Goal: Task Accomplishment & Management: Use online tool/utility

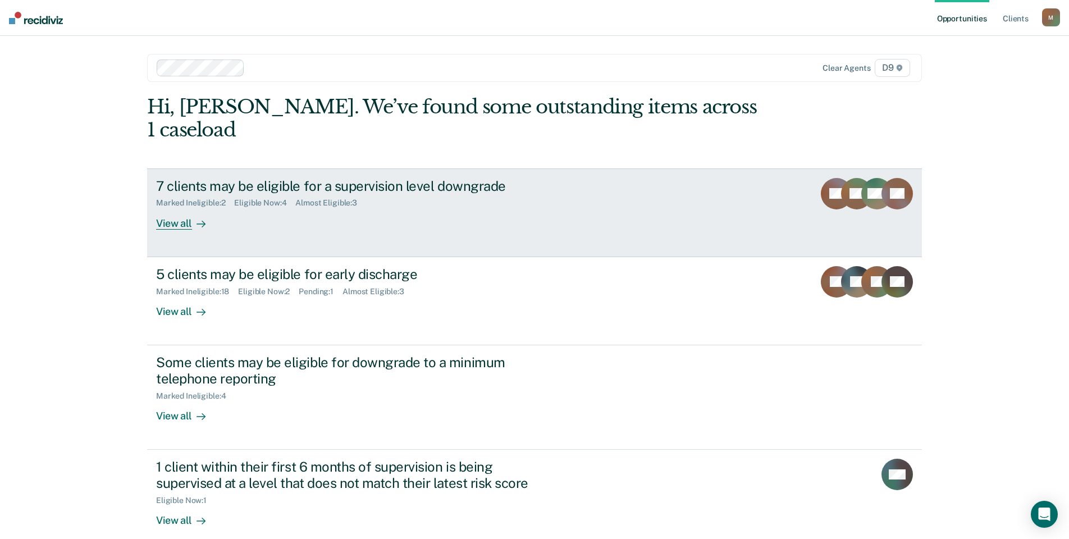
click at [183, 208] on div "View all" at bounding box center [187, 219] width 63 height 22
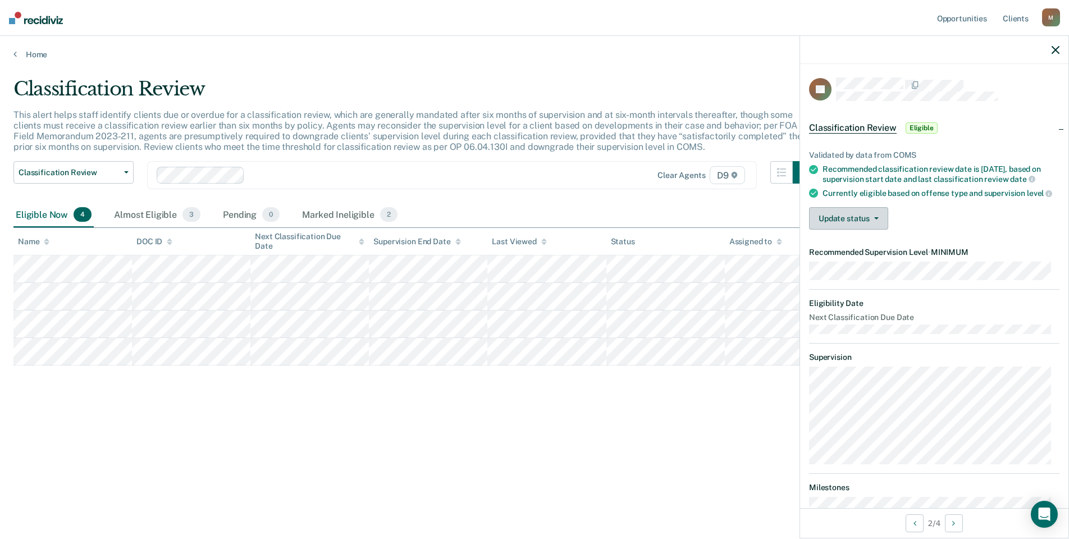
click at [864, 230] on button "Update status" at bounding box center [848, 218] width 79 height 22
click at [934, 230] on div "Update status [PERSON_NAME] Mark Ineligible" at bounding box center [934, 218] width 251 height 22
click at [857, 230] on button "Update status" at bounding box center [848, 218] width 79 height 22
click at [860, 254] on button "[PERSON_NAME]" at bounding box center [863, 245] width 108 height 18
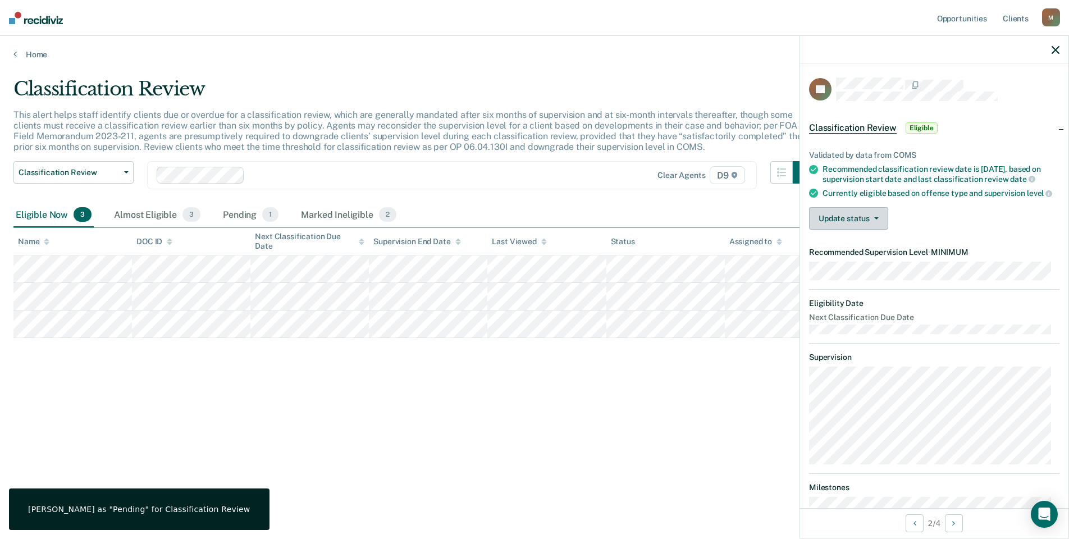
click at [867, 230] on button "Update status" at bounding box center [848, 218] width 79 height 22
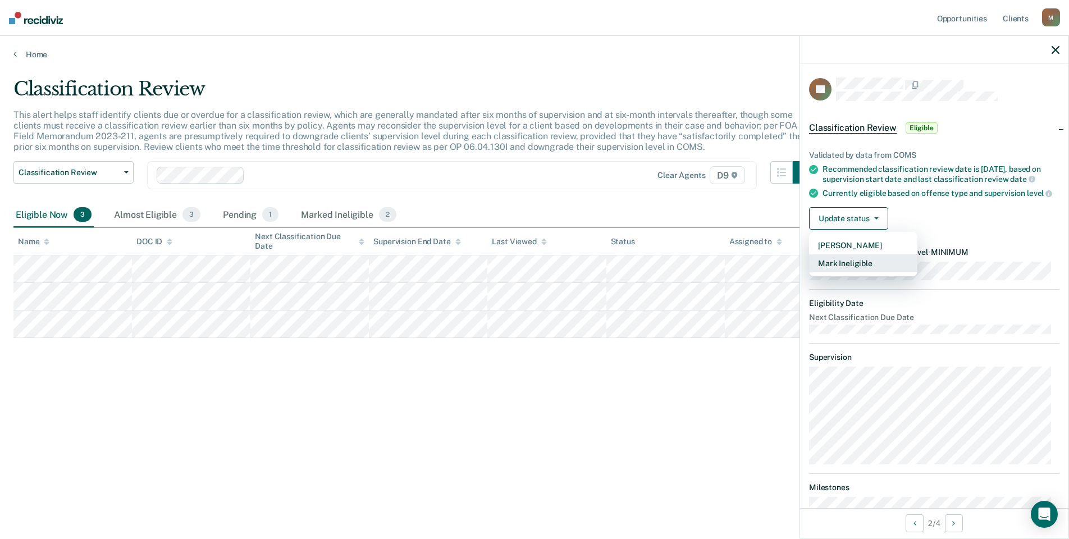
click at [864, 272] on button "Mark Ineligible" at bounding box center [863, 263] width 108 height 18
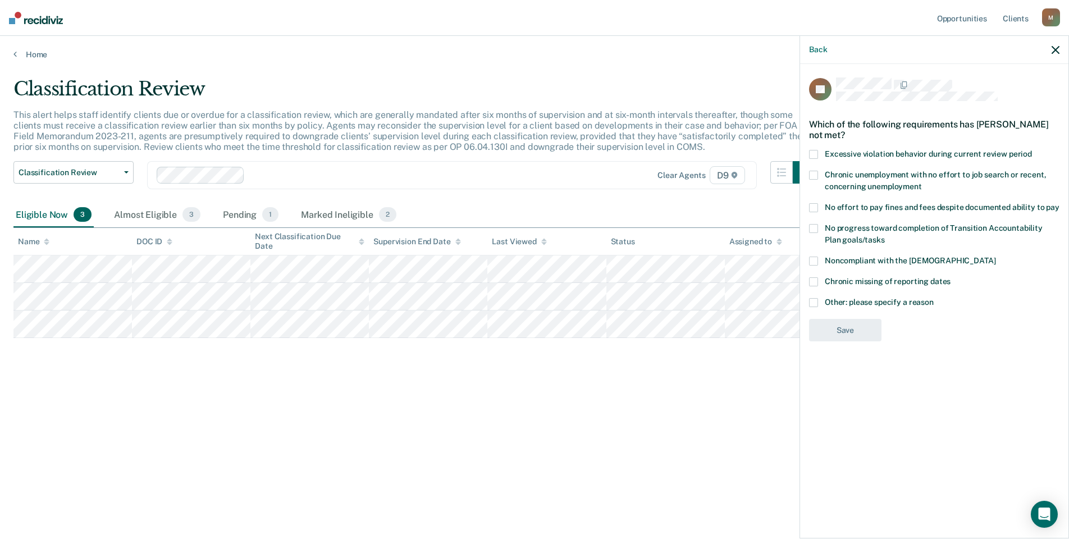
click at [818, 301] on span at bounding box center [813, 302] width 9 height 9
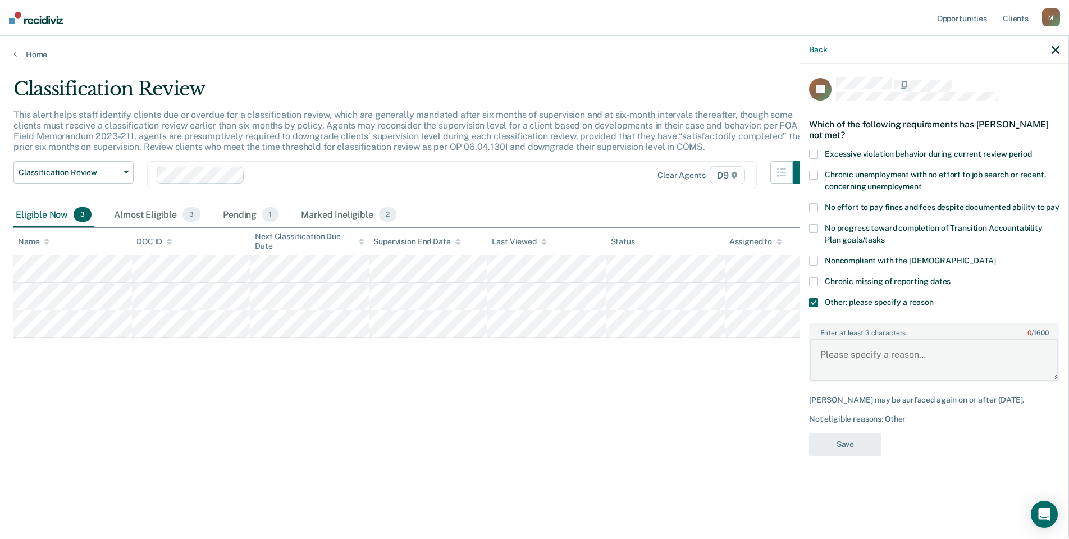
click at [841, 353] on textarea "Enter at least 3 characters 0 / 1600" at bounding box center [935, 360] width 248 height 42
type textarea "Offender was just reduced from max after her last violation to medium on 6/25"
click at [871, 438] on button "Save" at bounding box center [845, 444] width 72 height 23
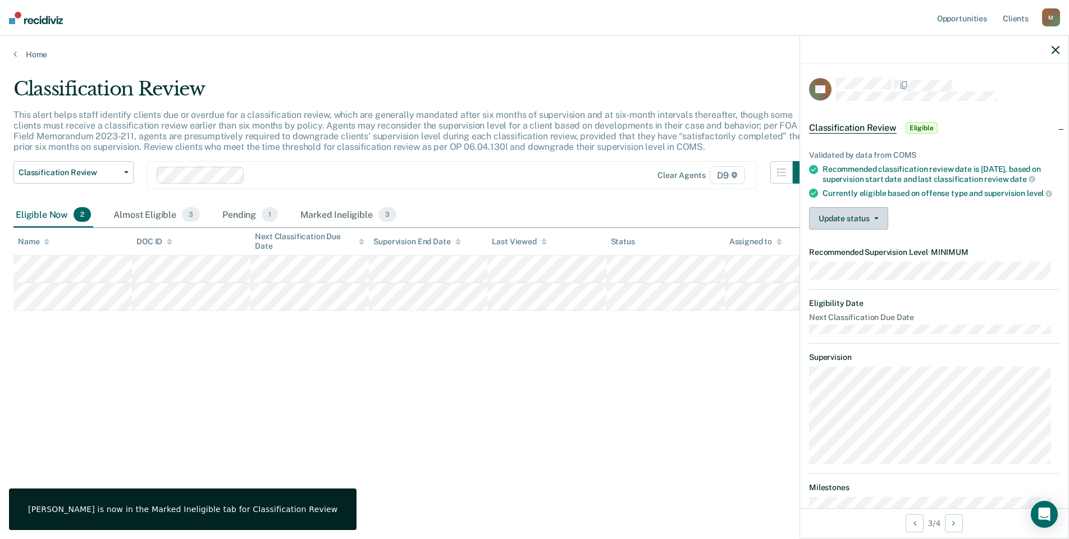
click at [873, 230] on button "Update status" at bounding box center [848, 218] width 79 height 22
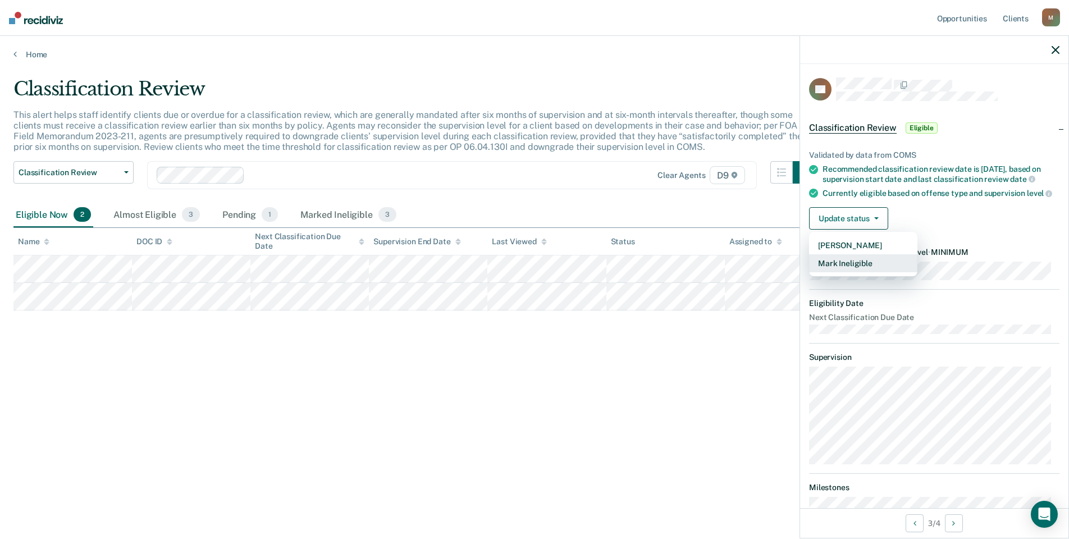
click at [864, 272] on button "Mark Ineligible" at bounding box center [863, 263] width 108 height 18
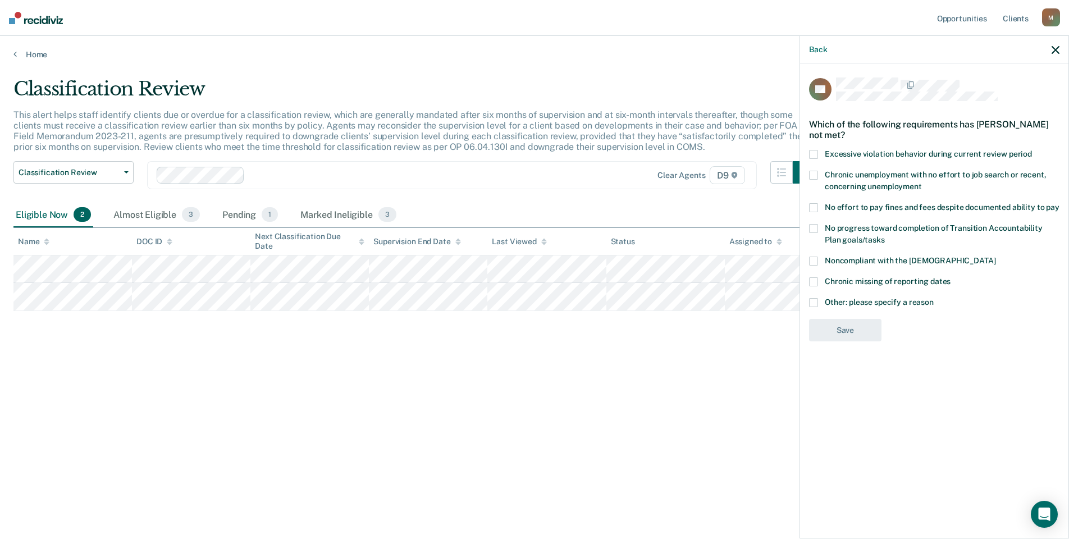
click at [813, 206] on span at bounding box center [813, 207] width 9 height 9
click at [811, 180] on label "Chronic unemployment with no effort to job search or recent, concerning unemplo…" at bounding box center [934, 183] width 251 height 24
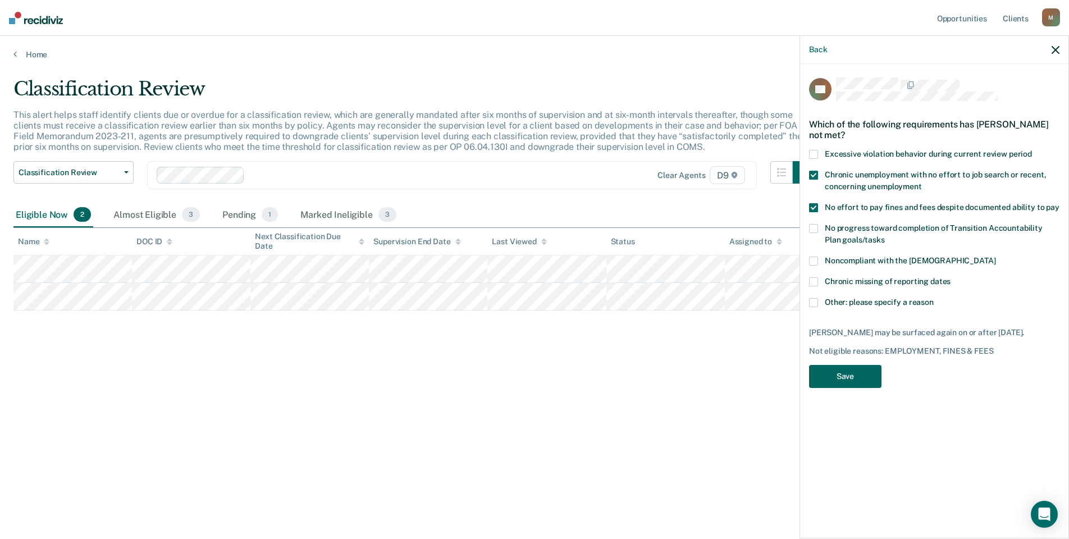
click at [831, 367] on button "Save" at bounding box center [845, 376] width 72 height 23
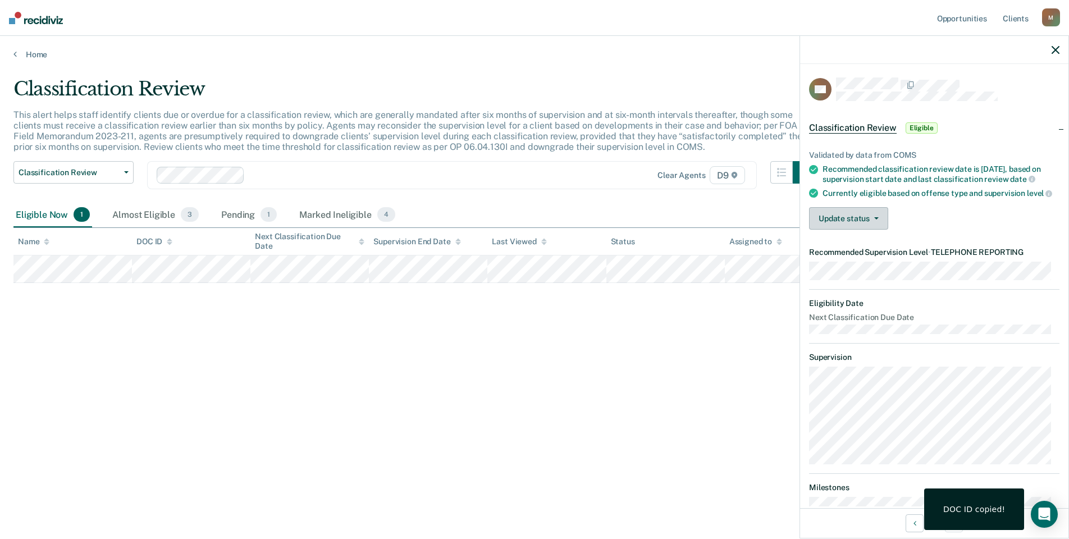
click at [871, 230] on button "Update status" at bounding box center [848, 218] width 79 height 22
click at [863, 272] on button "Mark Ineligible" at bounding box center [863, 263] width 108 height 18
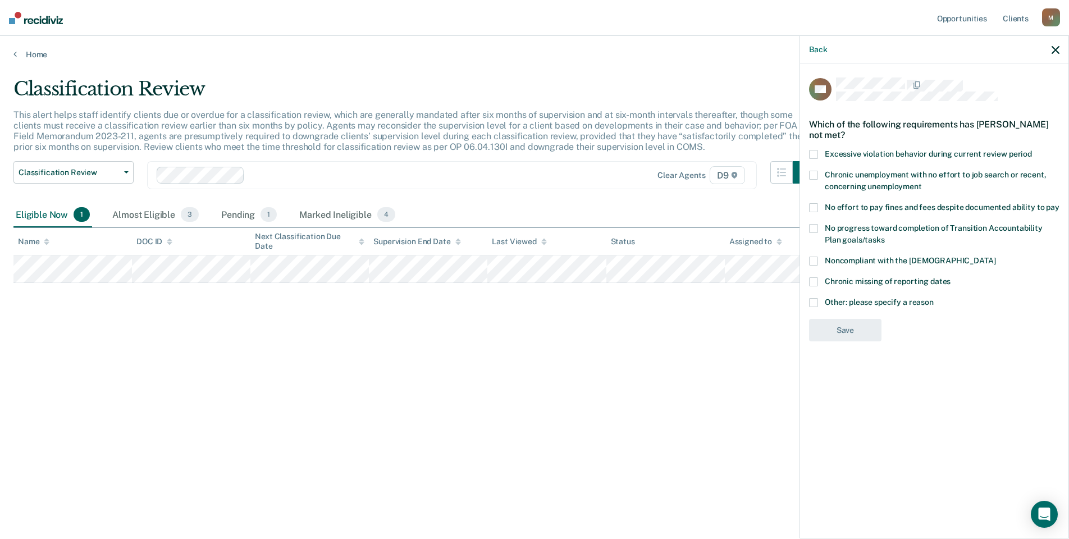
click at [814, 298] on span at bounding box center [813, 302] width 9 height 9
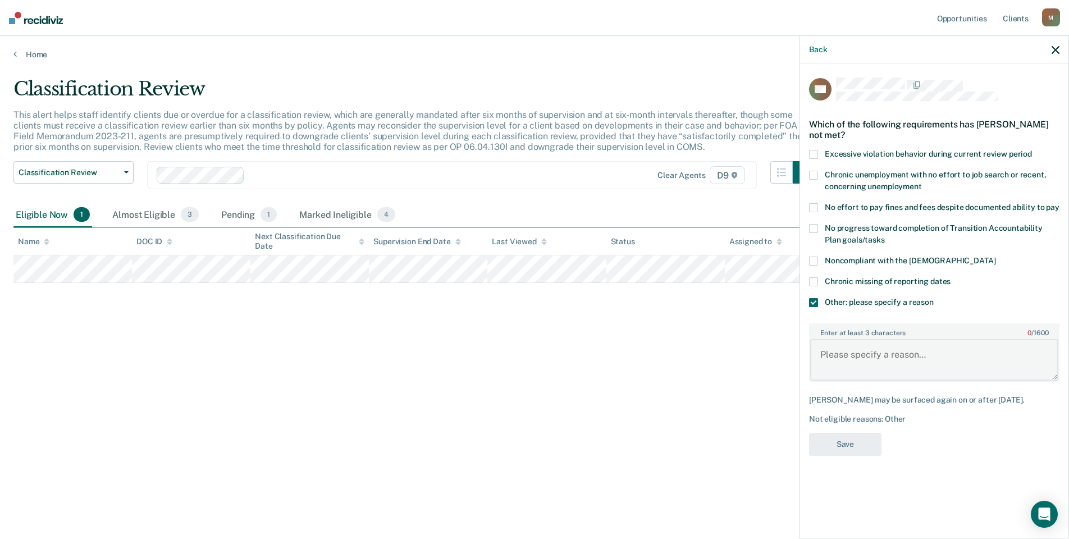
click at [843, 358] on textarea "Enter at least 3 characters 0 / 1600" at bounding box center [935, 360] width 248 height 42
type textarea "Offender is already on min in person, sentencing county did not agree to early …"
click at [835, 442] on button "Save" at bounding box center [845, 444] width 72 height 23
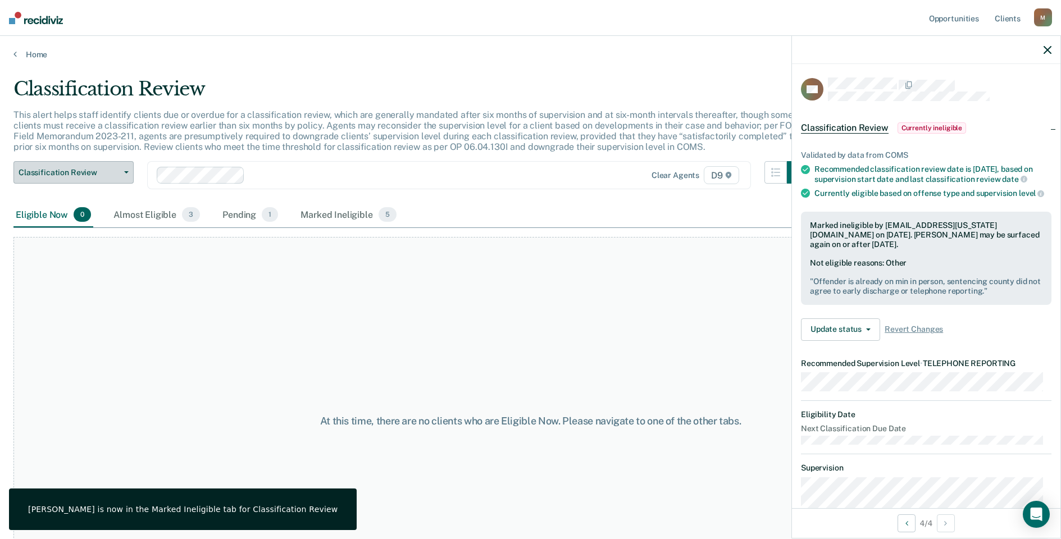
click at [104, 174] on span "Classification Review" at bounding box center [69, 173] width 101 height 10
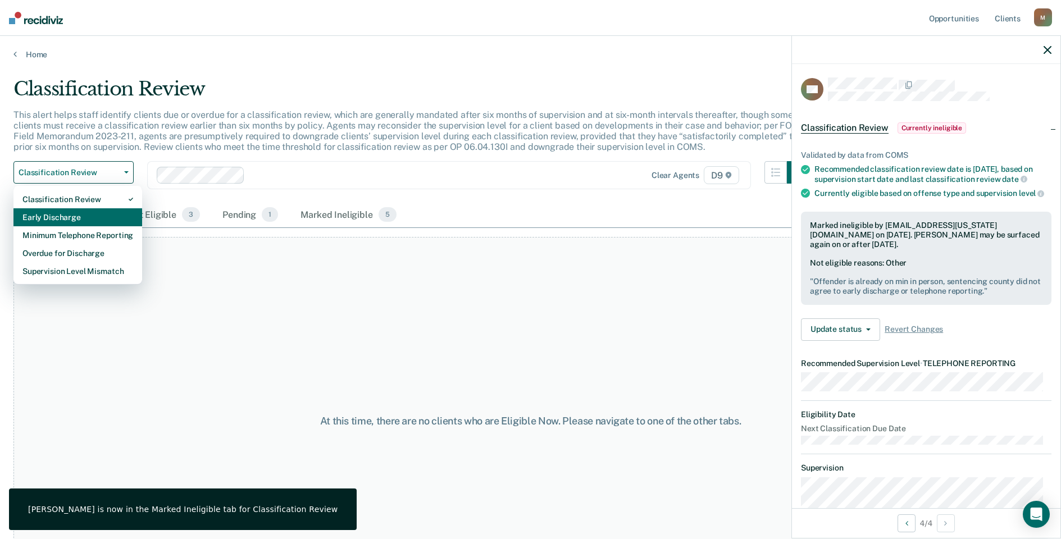
click at [105, 216] on div "Early Discharge" at bounding box center [77, 217] width 111 height 18
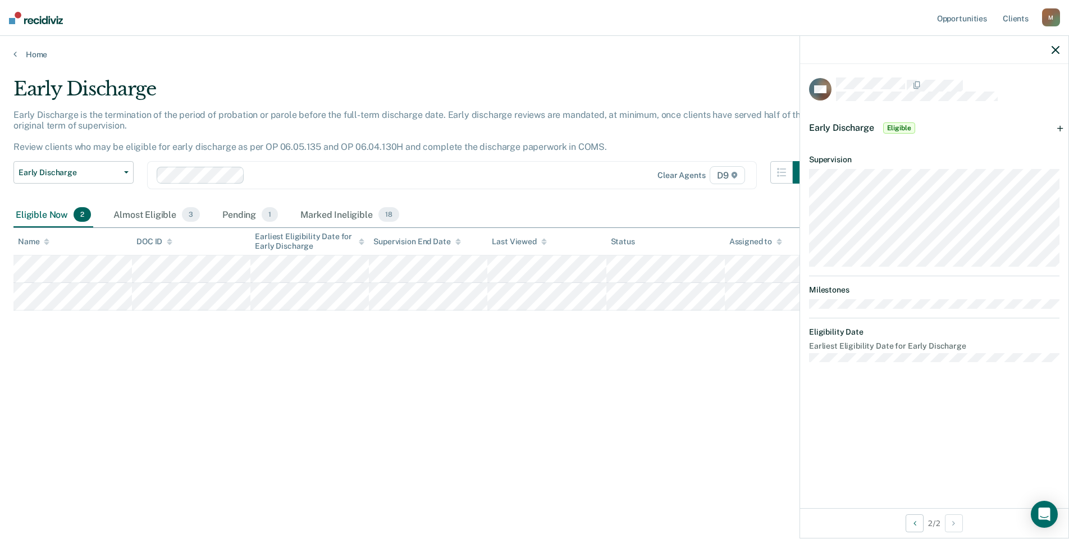
click at [900, 124] on span "Eligible" at bounding box center [900, 127] width 32 height 11
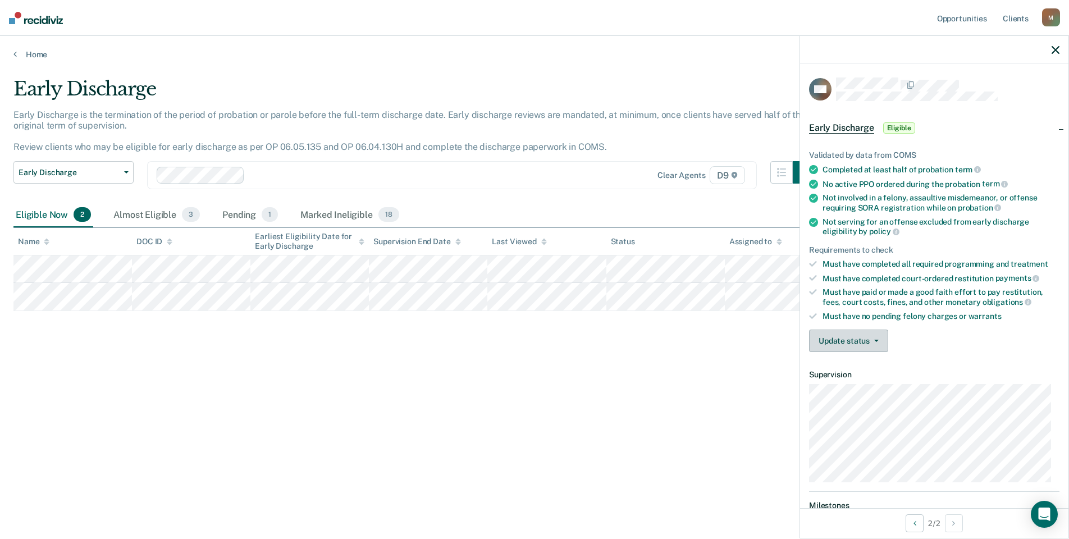
click at [884, 337] on button "Update status" at bounding box center [848, 341] width 79 height 22
click at [857, 390] on button "Mark Ineligible" at bounding box center [863, 386] width 108 height 18
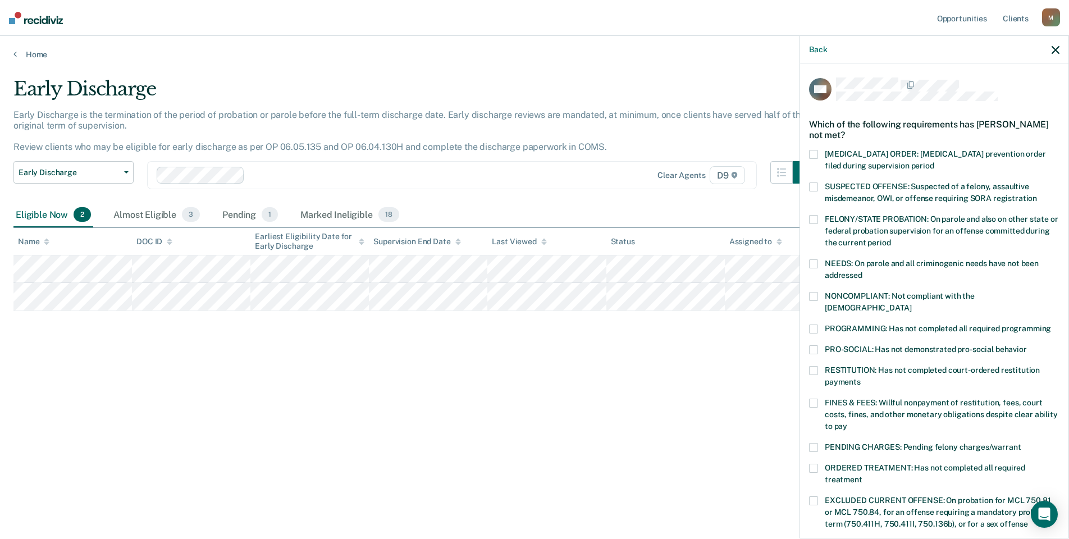
click at [812, 292] on span at bounding box center [813, 296] width 9 height 9
click at [818, 399] on span at bounding box center [813, 403] width 9 height 9
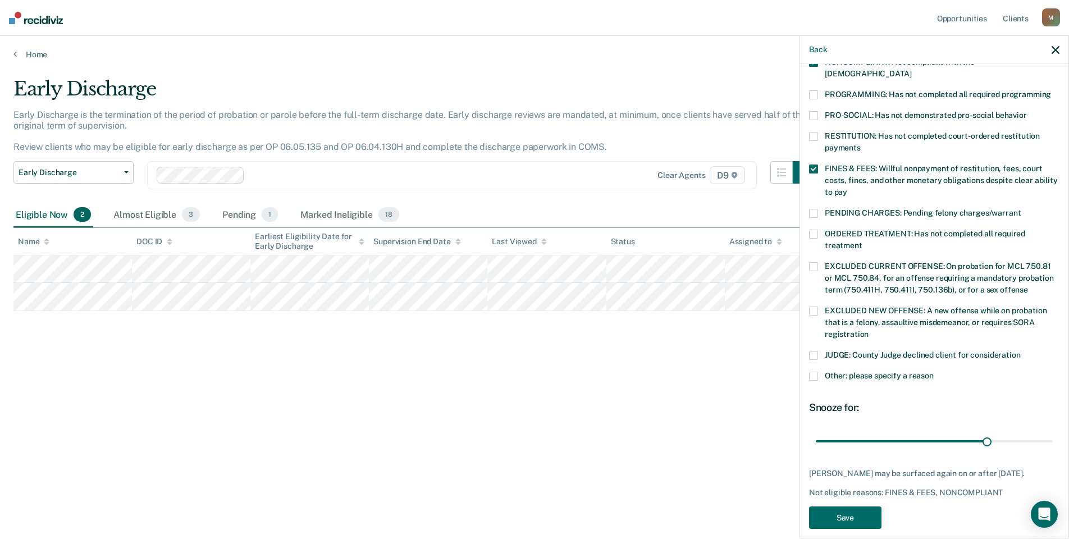
scroll to position [244, 0]
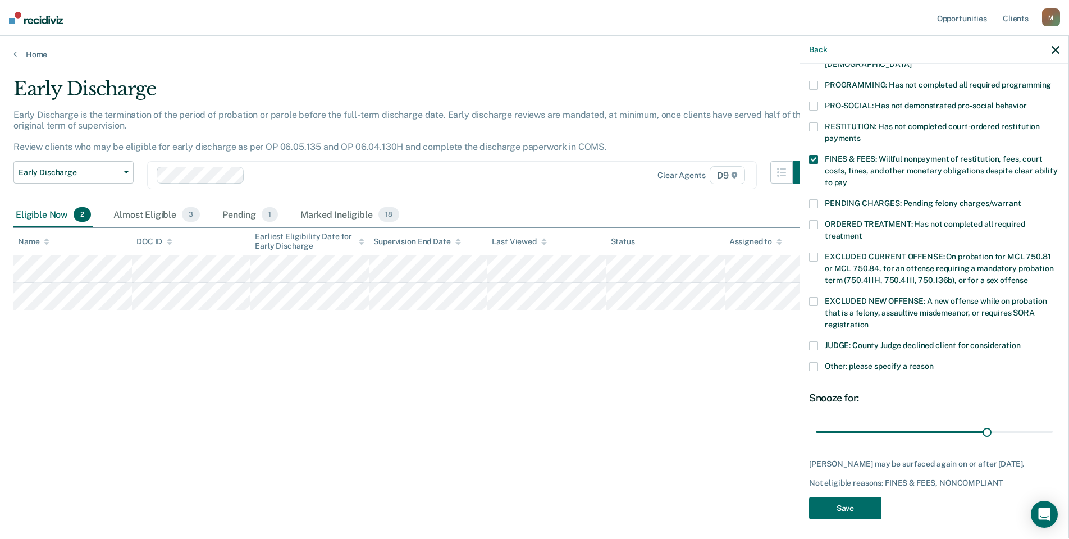
type input "68"
click at [822, 362] on label "Other: please specify a reason" at bounding box center [934, 368] width 251 height 12
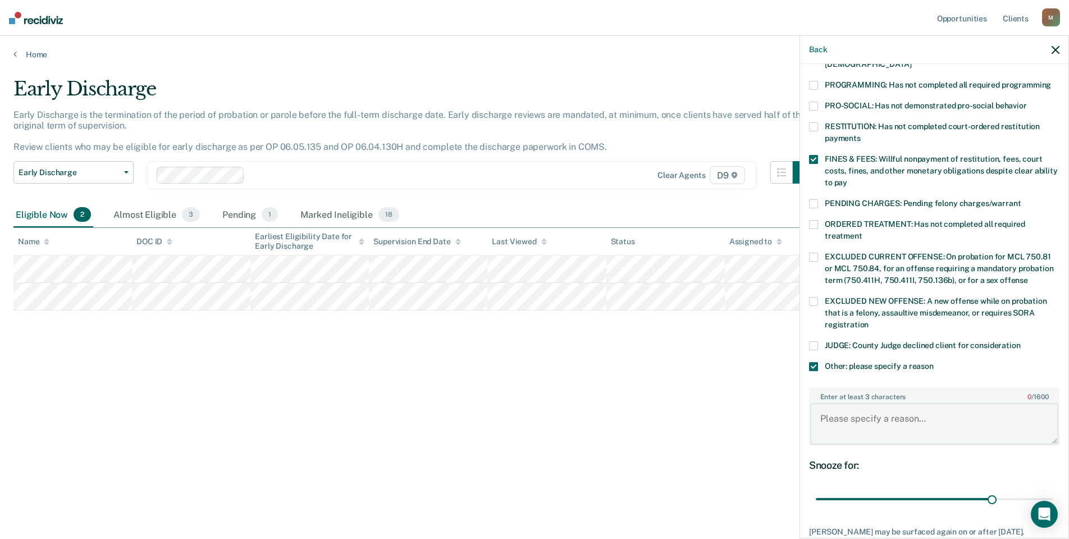
click at [909, 403] on textarea "Enter at least 3 characters 0 / 1600" at bounding box center [935, 424] width 248 height 42
type textarea "FOC is auditing these cases monthly per sentencing judge, he has not been makin…"
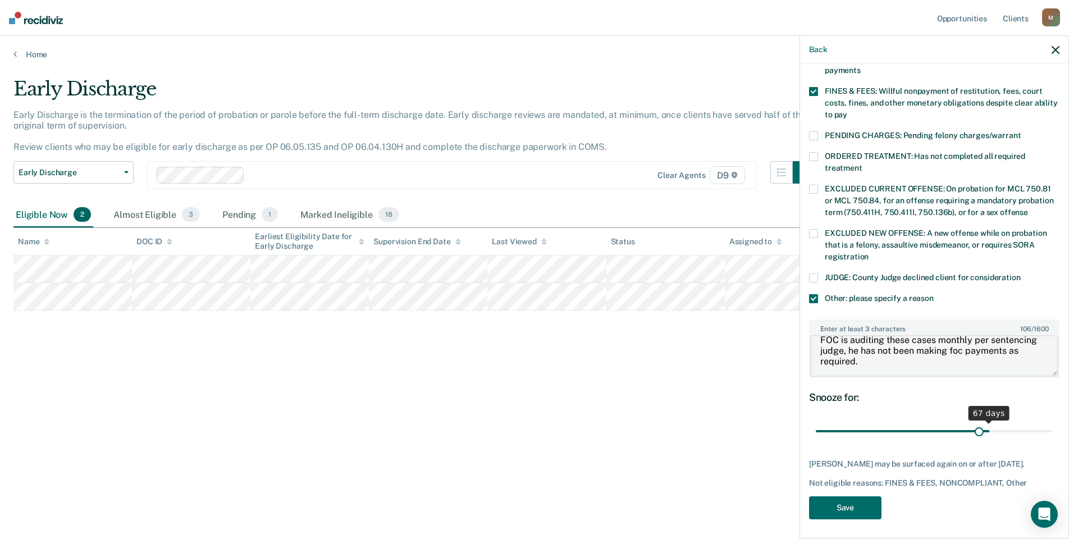
scroll to position [302, 0]
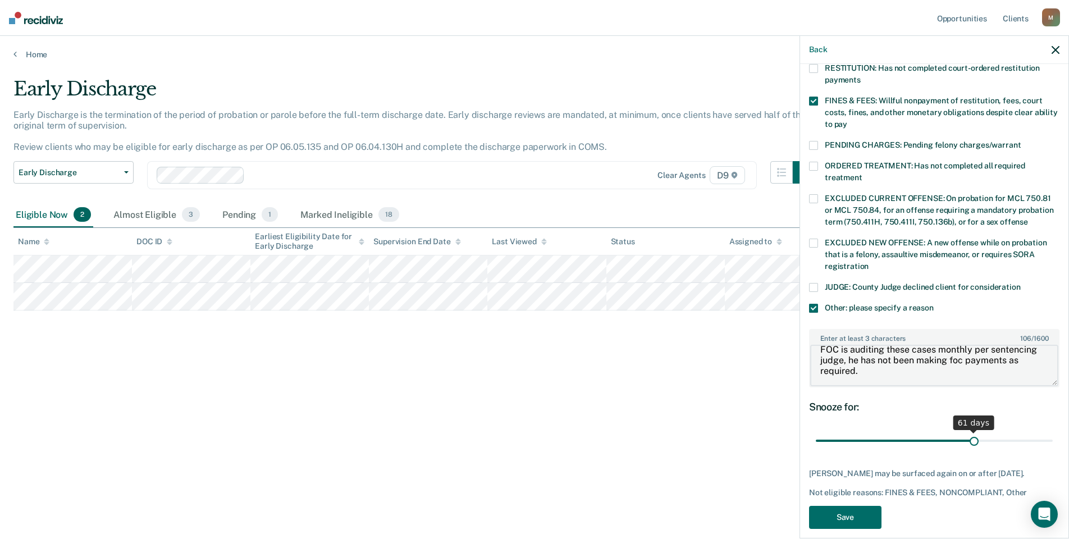
type input "61"
type textarea "FOC is auditing these cases monthly per sentencing judge, he has not been makin…"
click at [876, 510] on button "Save" at bounding box center [845, 517] width 72 height 23
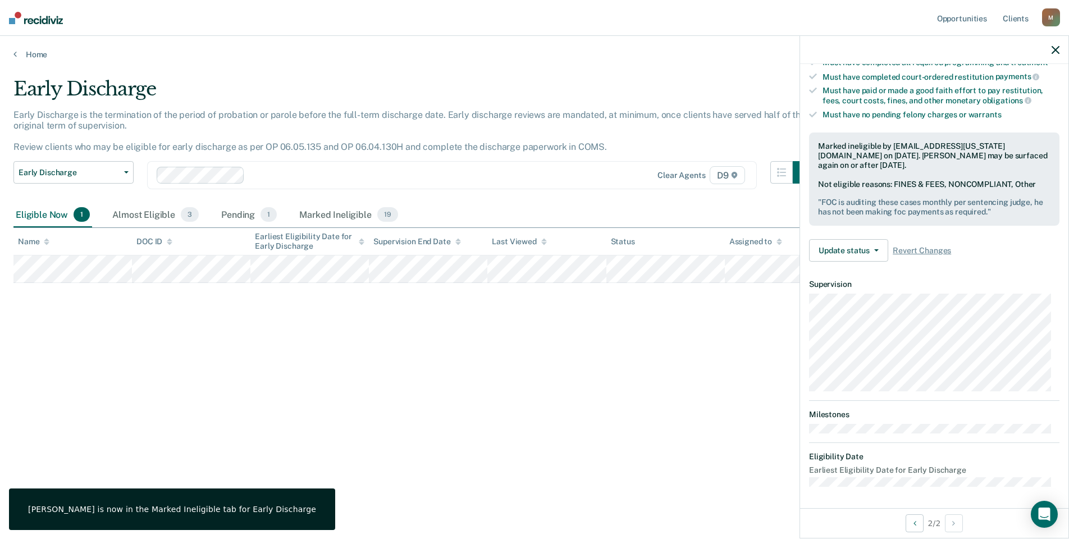
scroll to position [102, 0]
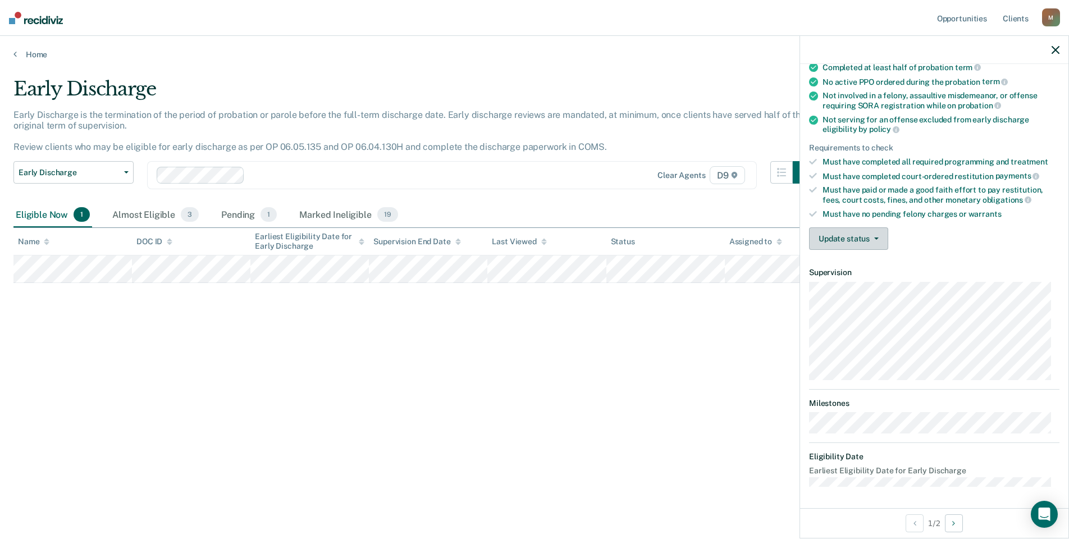
click at [884, 237] on button "Update status" at bounding box center [848, 238] width 79 height 22
click at [876, 264] on button "[PERSON_NAME]" at bounding box center [863, 266] width 108 height 18
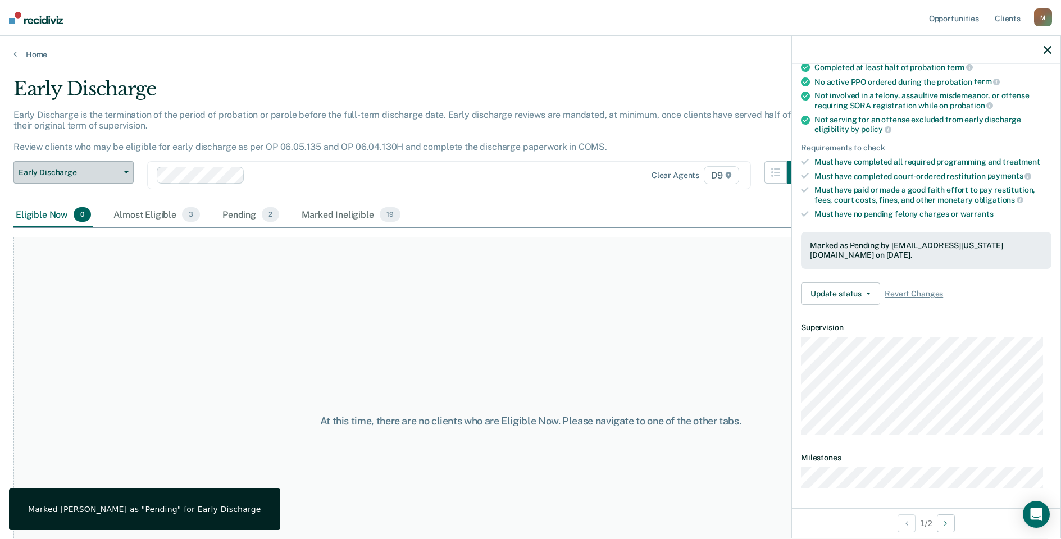
click at [116, 176] on span "Early Discharge" at bounding box center [69, 173] width 101 height 10
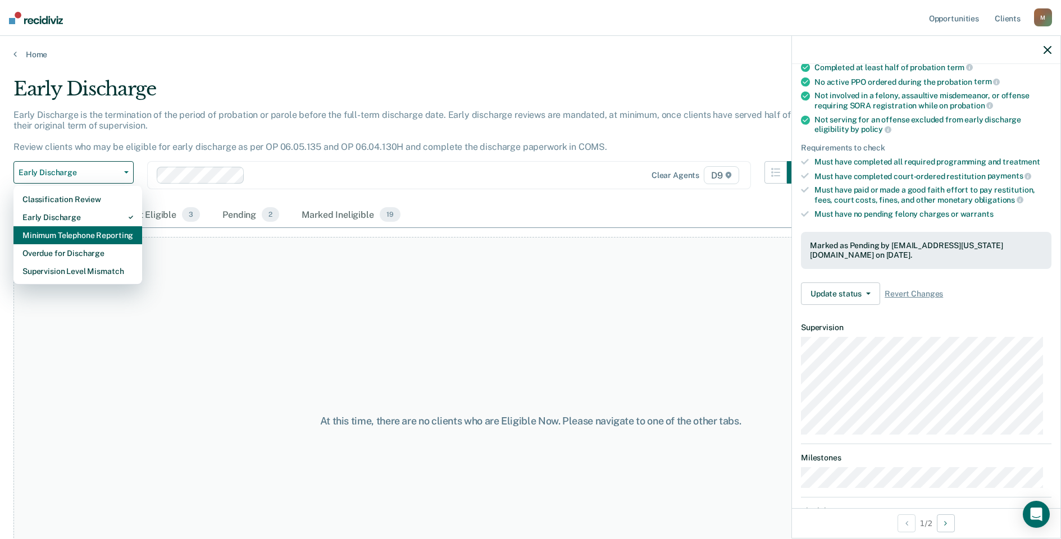
click at [113, 241] on div "Minimum Telephone Reporting" at bounding box center [77, 235] width 111 height 18
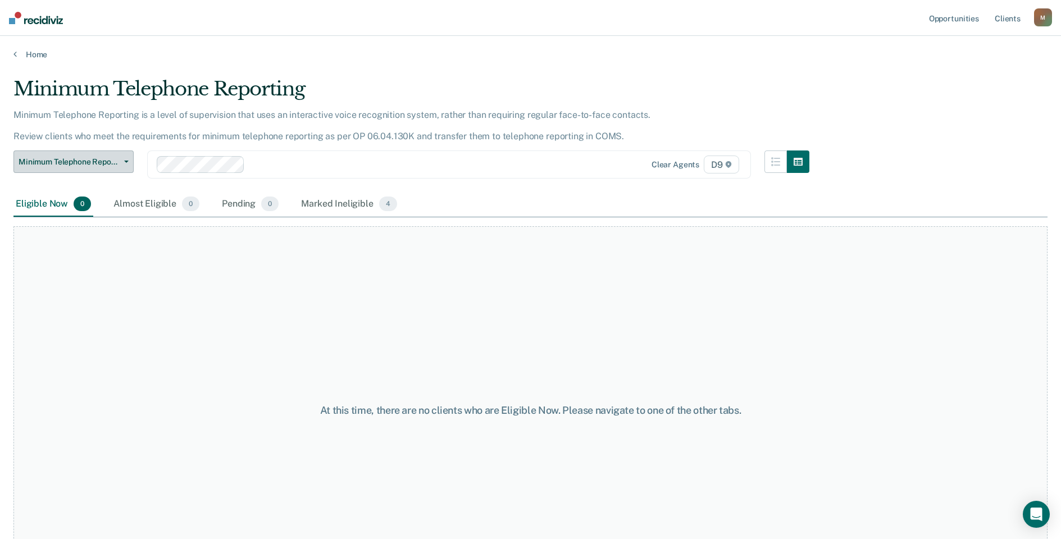
click at [116, 163] on span "Minimum Telephone Reporting" at bounding box center [69, 162] width 101 height 10
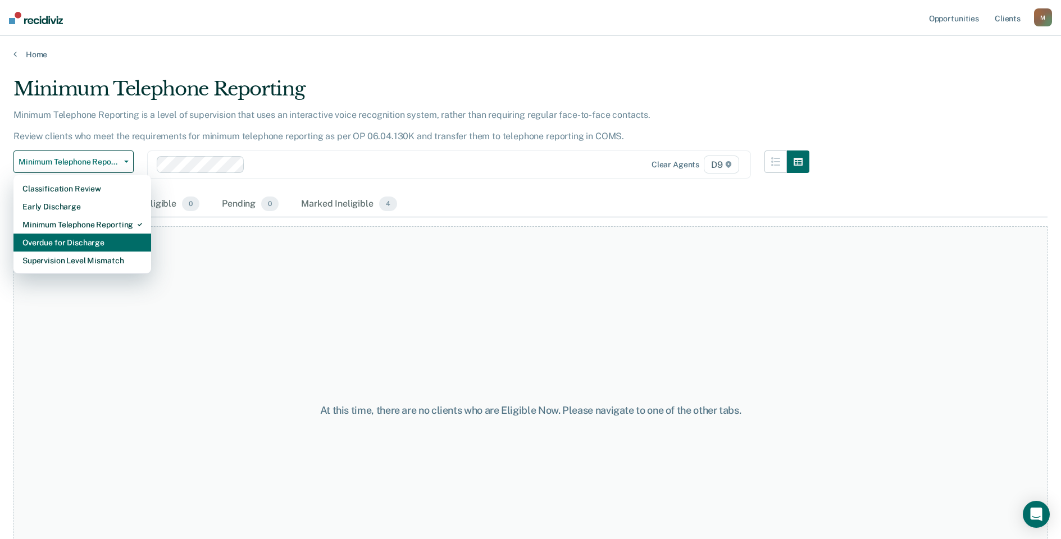
click at [113, 236] on div "Overdue for Discharge" at bounding box center [82, 243] width 120 height 18
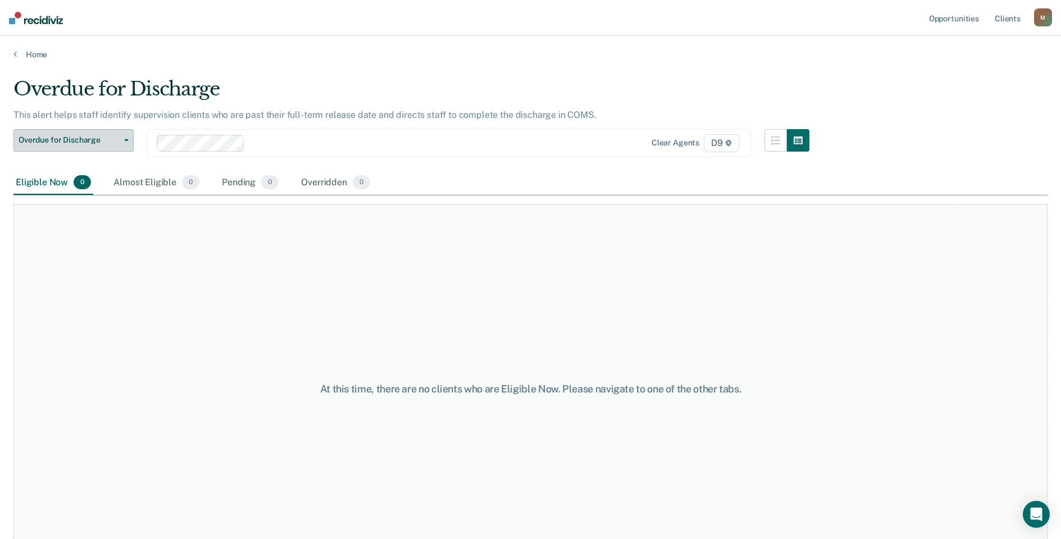
click at [106, 143] on span "Overdue for Discharge" at bounding box center [69, 140] width 101 height 10
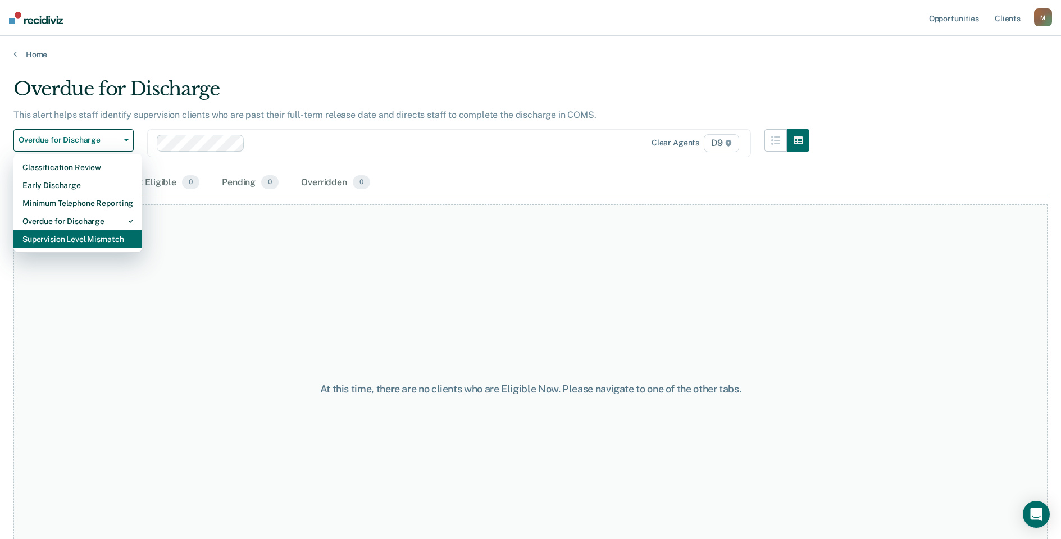
click at [102, 239] on div "Supervision Level Mismatch" at bounding box center [77, 239] width 111 height 18
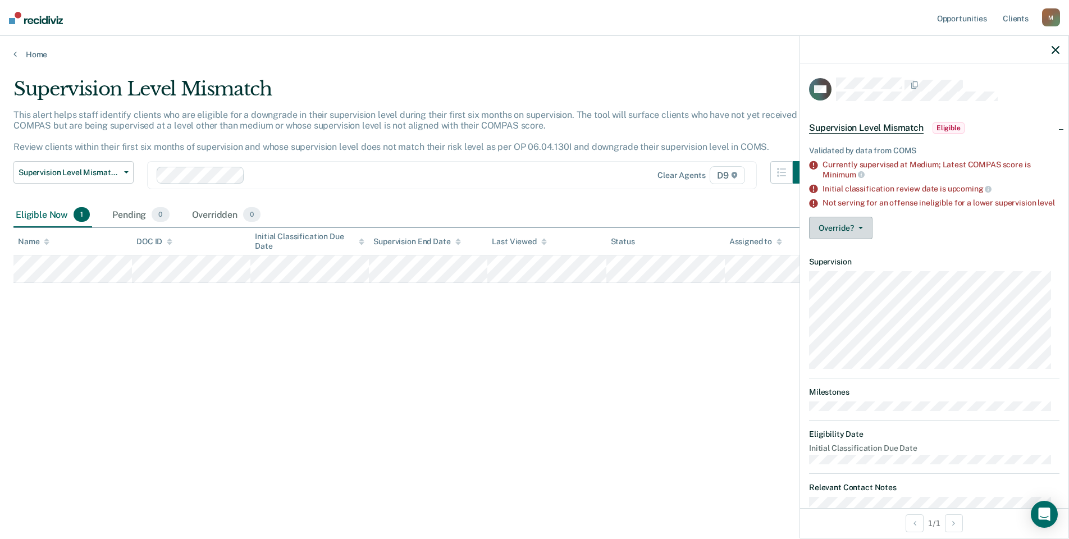
click at [863, 235] on button "Override?" at bounding box center [840, 228] width 63 height 22
click at [862, 281] on button "[PERSON_NAME]" at bounding box center [863, 273] width 108 height 18
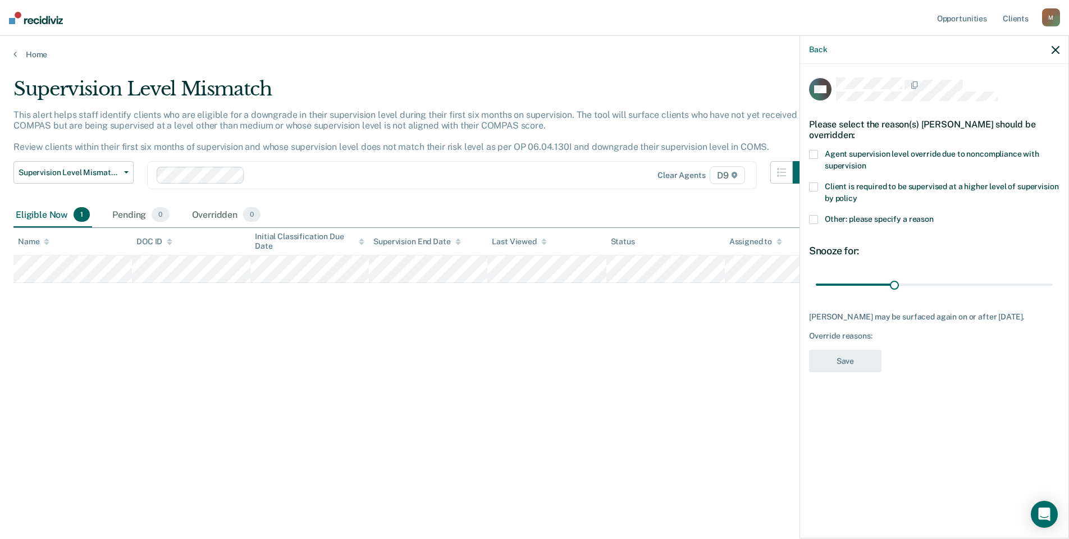
click at [809, 216] on div "CW Please select the reason(s) [PERSON_NAME] should be overridden: Agent superv…" at bounding box center [934, 300] width 268 height 472
click at [818, 224] on label "Other: please specify a reason" at bounding box center [934, 221] width 251 height 12
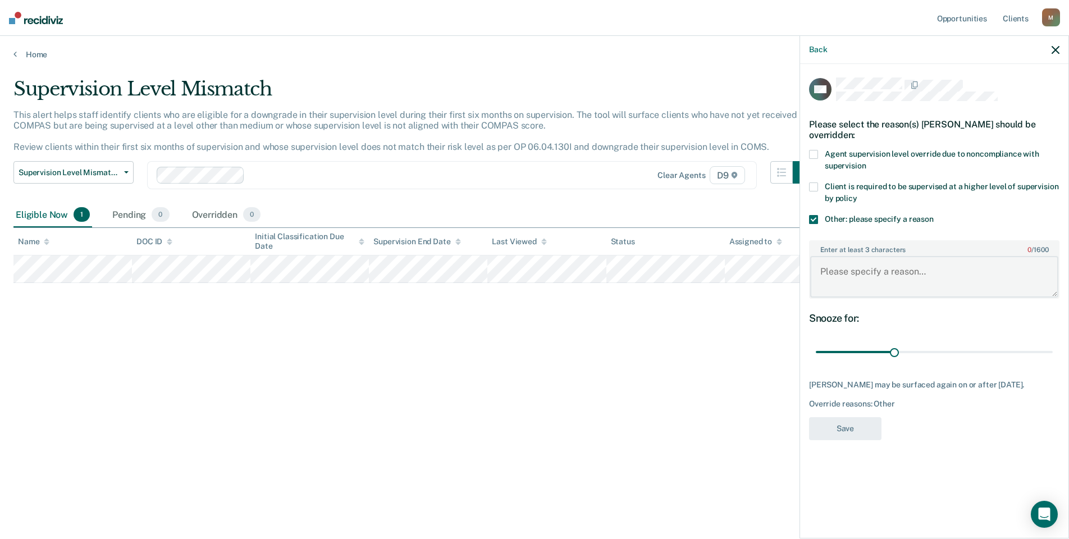
click at [886, 271] on textarea "Enter at least 3 characters 0 / 1600" at bounding box center [935, 277] width 248 height 42
type textarea "O"
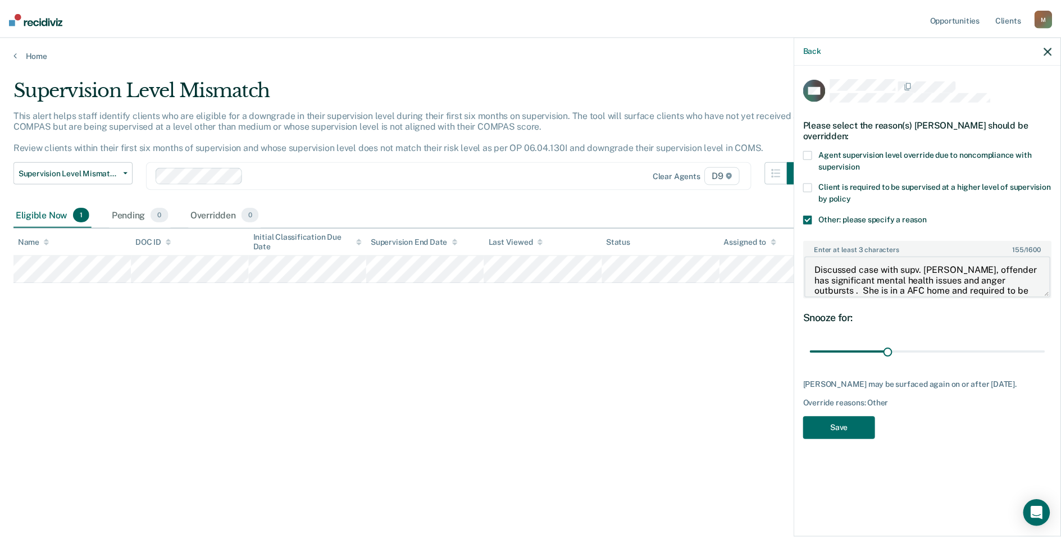
scroll to position [13, 0]
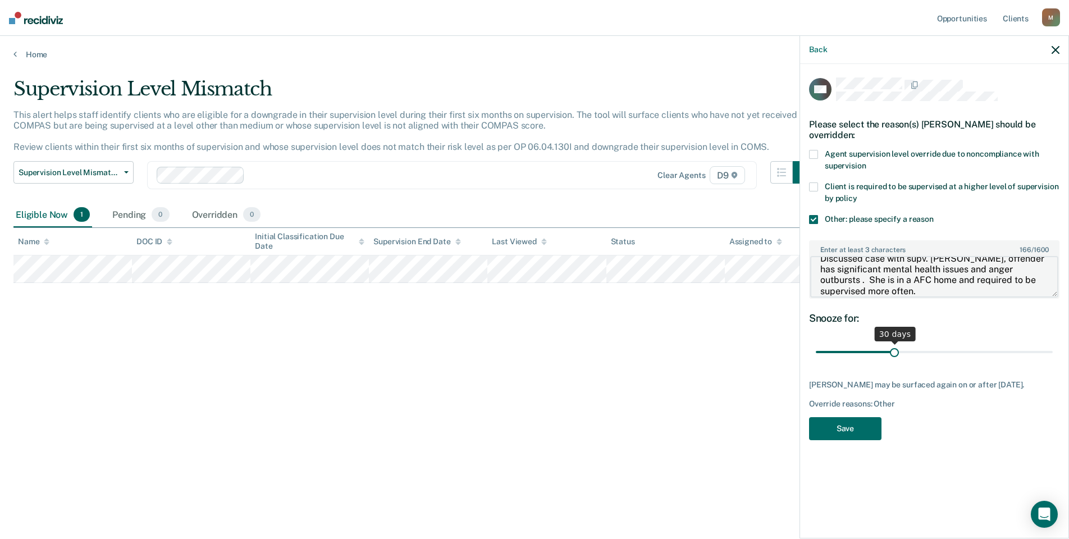
type textarea "Discussed case with supv. [PERSON_NAME], offender has significant mental health…"
drag, startPoint x: 895, startPoint y: 351, endPoint x: 973, endPoint y: 349, distance: 78.7
type input "61"
click at [973, 349] on input "range" at bounding box center [934, 353] width 237 height 20
click at [849, 428] on button "Save" at bounding box center [845, 428] width 72 height 23
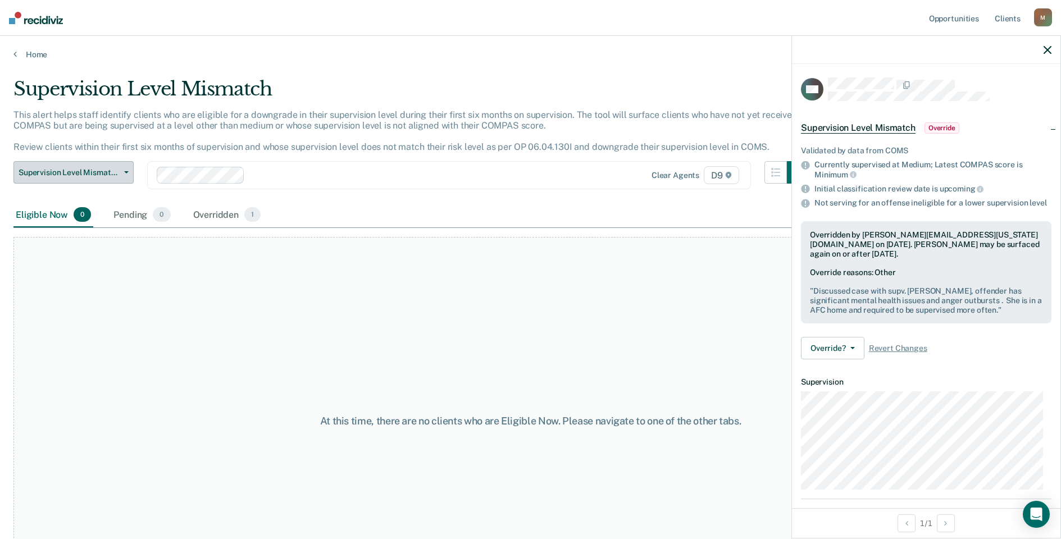
click at [114, 172] on span "Supervision Level Mismatch" at bounding box center [69, 173] width 101 height 10
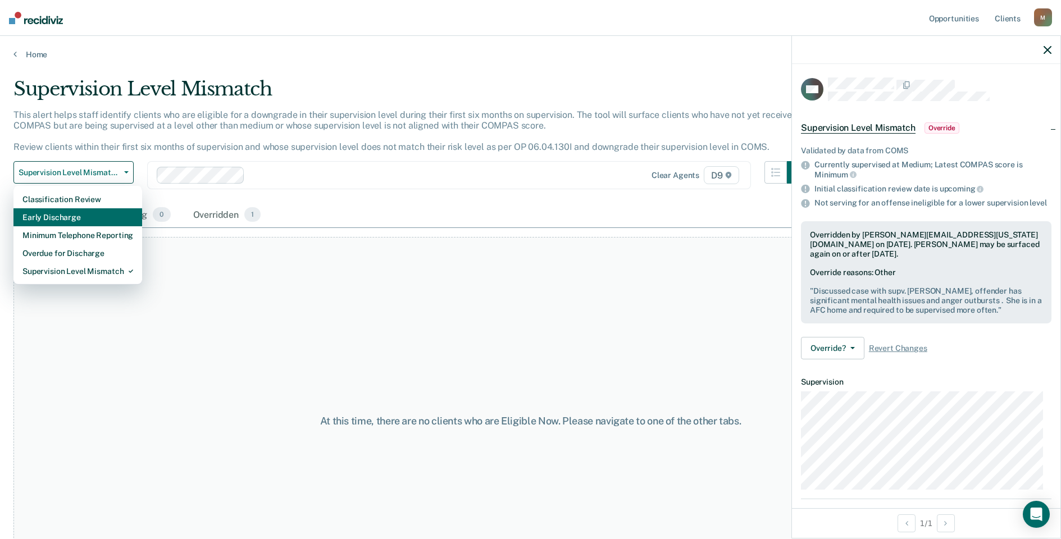
click at [103, 212] on div "Early Discharge" at bounding box center [77, 217] width 111 height 18
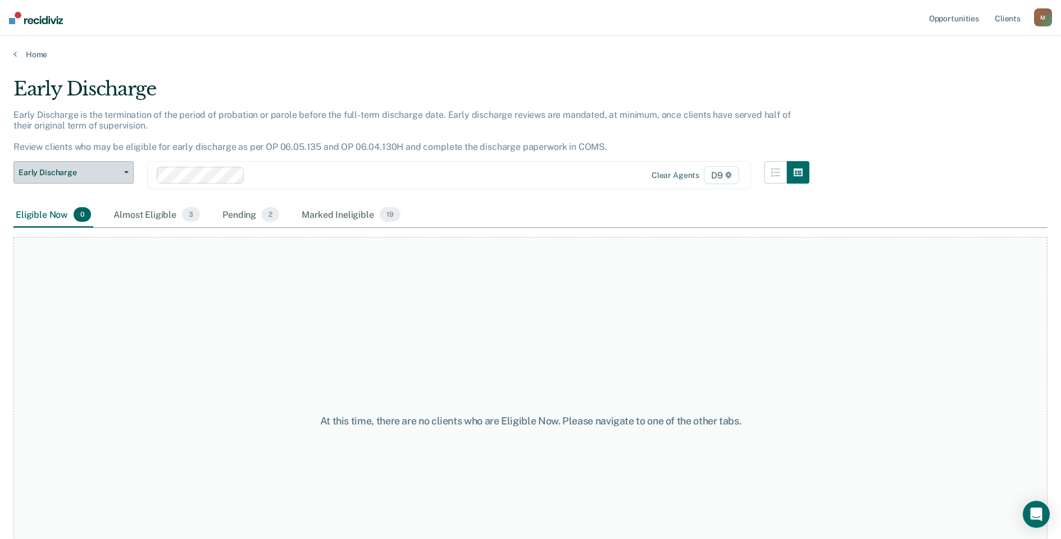
click at [116, 173] on span "Early Discharge" at bounding box center [69, 173] width 101 height 10
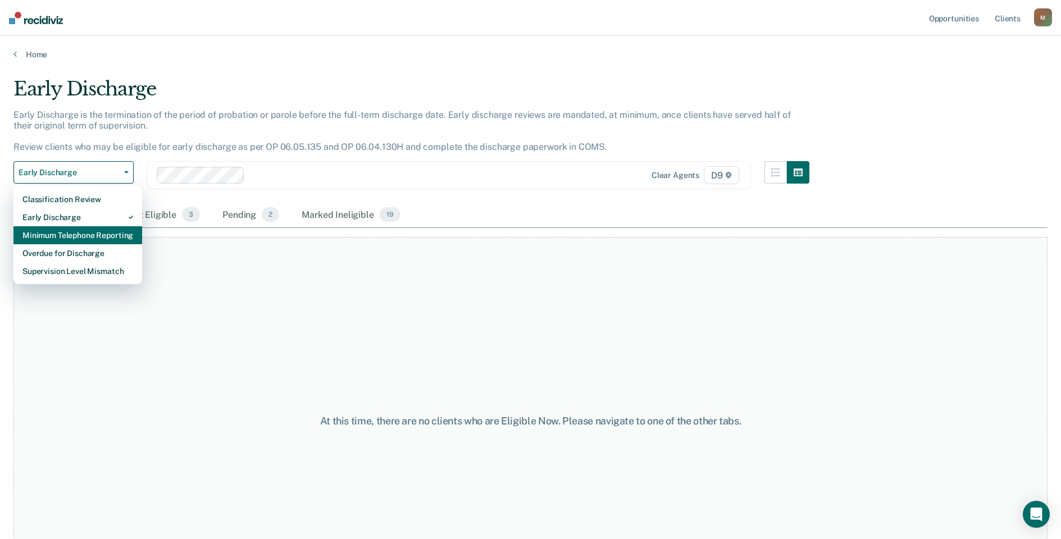
click at [103, 232] on div "Minimum Telephone Reporting" at bounding box center [77, 235] width 111 height 18
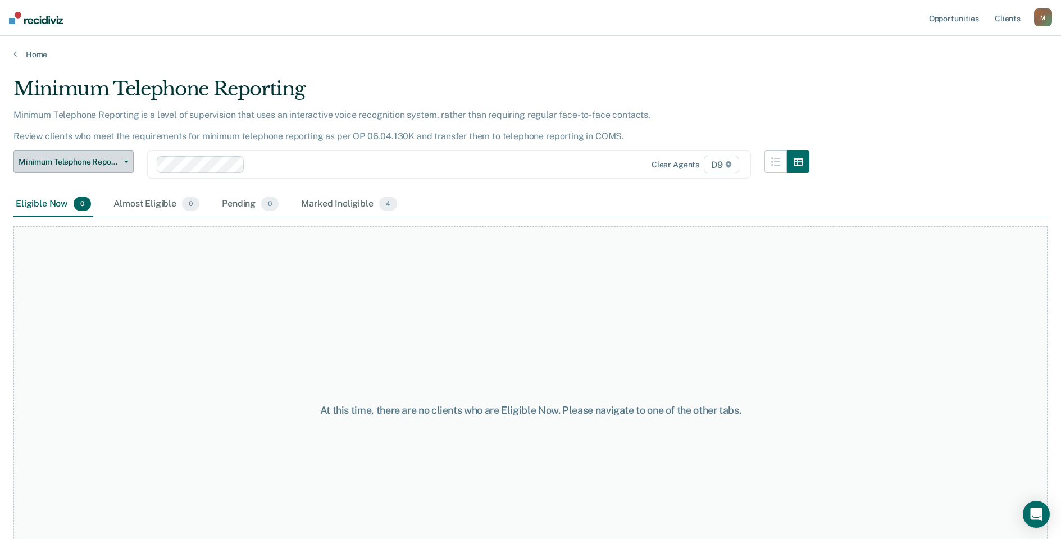
click at [119, 152] on button "Minimum Telephone Reporting" at bounding box center [73, 162] width 120 height 22
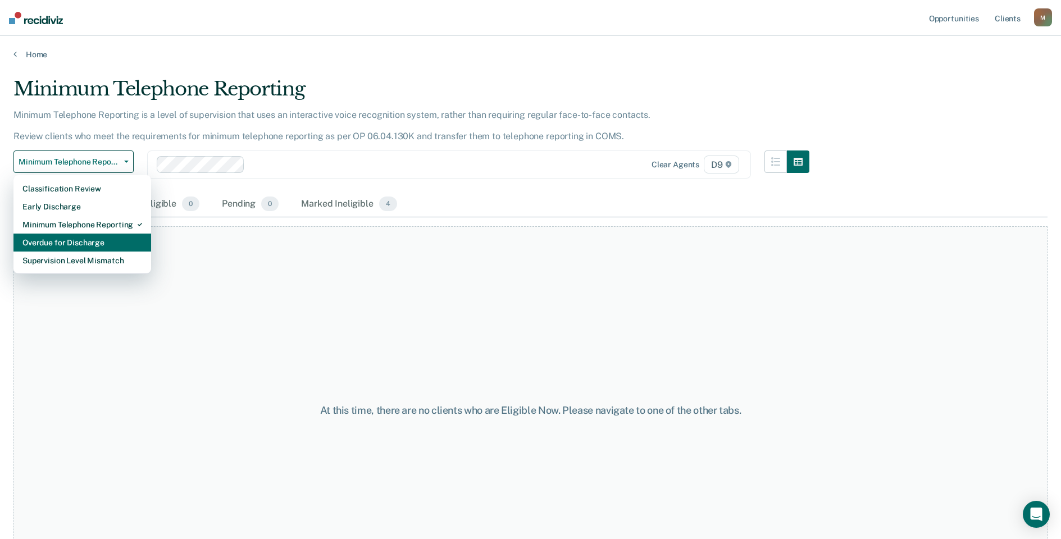
click at [103, 238] on div "Overdue for Discharge" at bounding box center [82, 243] width 120 height 18
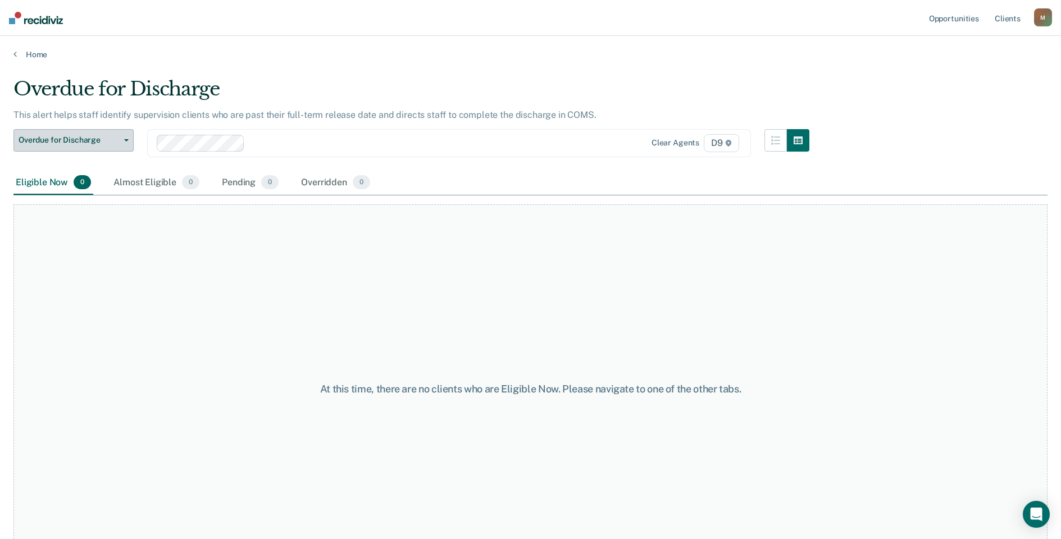
click at [108, 140] on span "Overdue for Discharge" at bounding box center [69, 140] width 101 height 10
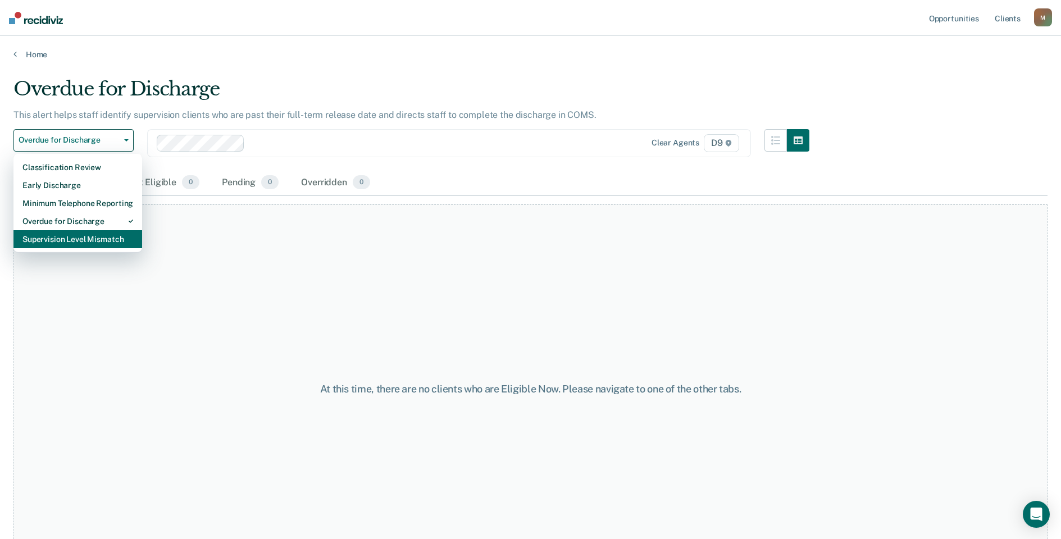
click at [101, 242] on div "Supervision Level Mismatch" at bounding box center [77, 239] width 111 height 18
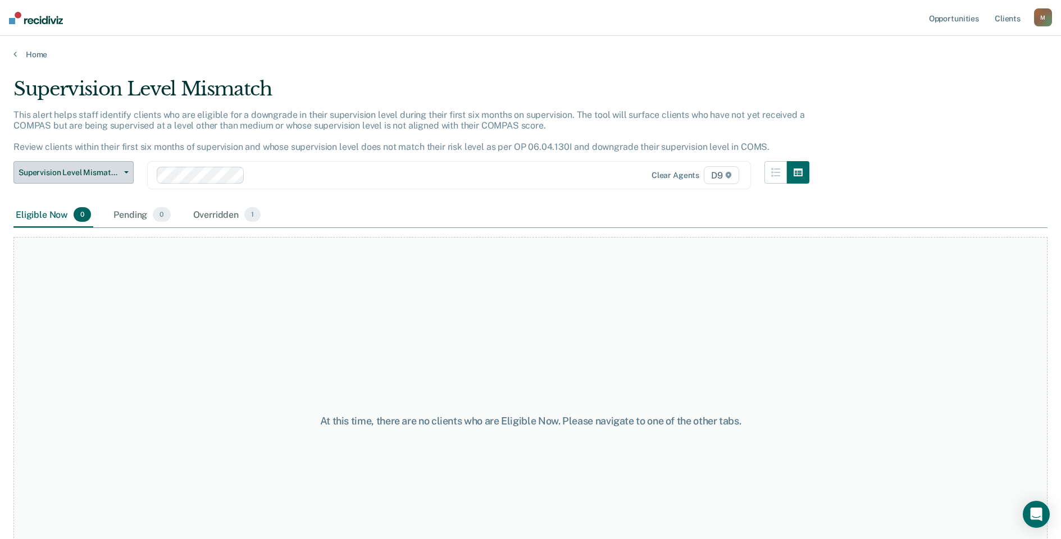
click at [114, 172] on span "Supervision Level Mismatch" at bounding box center [69, 173] width 101 height 10
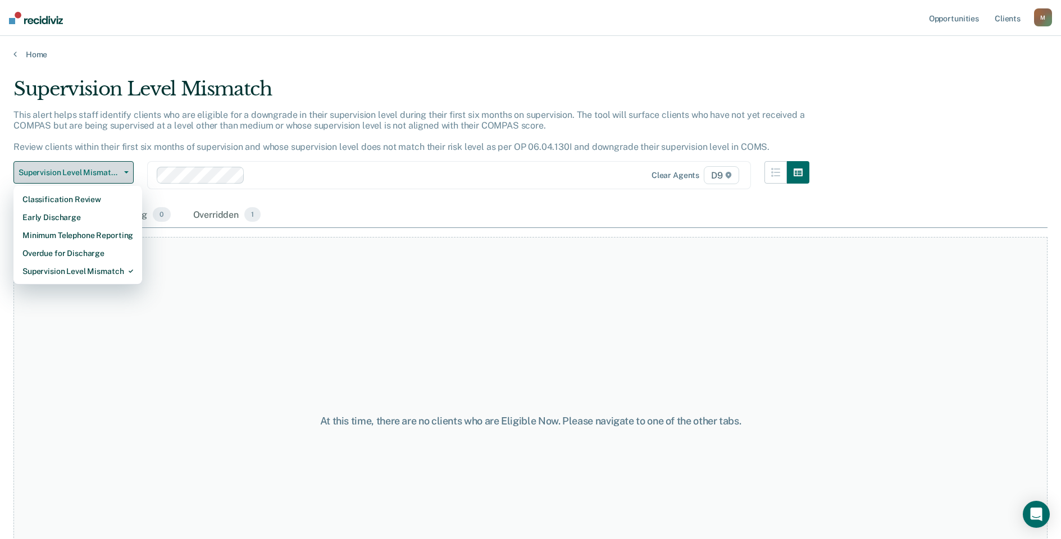
click at [114, 172] on span "Supervision Level Mismatch" at bounding box center [69, 173] width 101 height 10
